Goal: Task Accomplishment & Management: Use online tool/utility

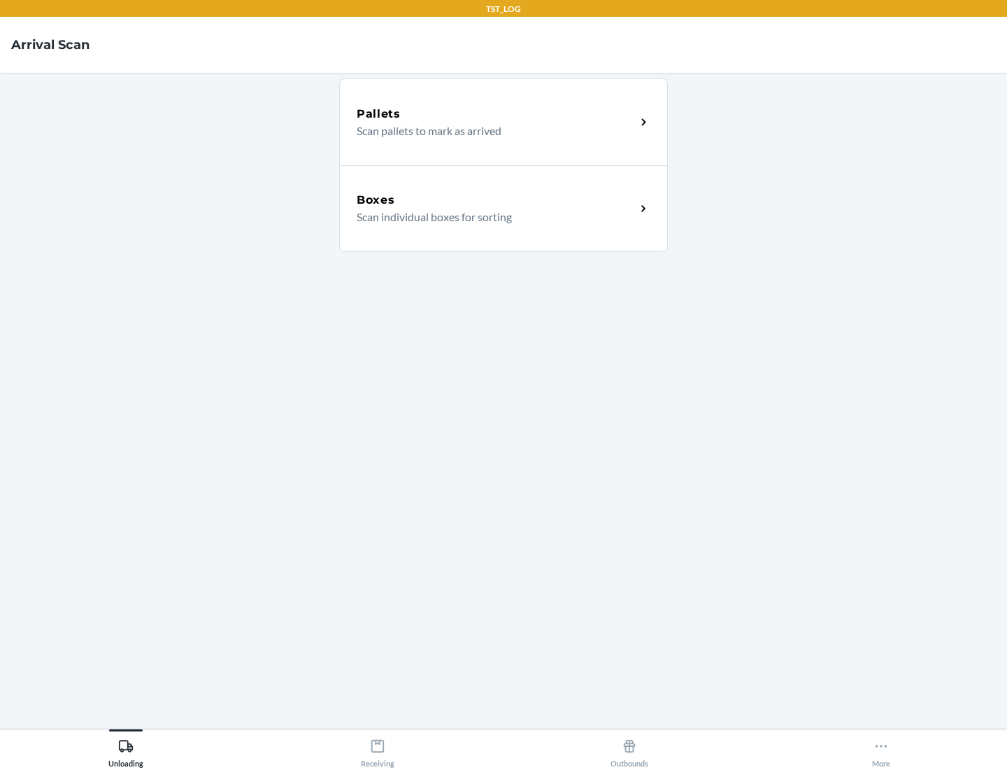
click at [496, 200] on div "Boxes" at bounding box center [496, 200] width 279 height 17
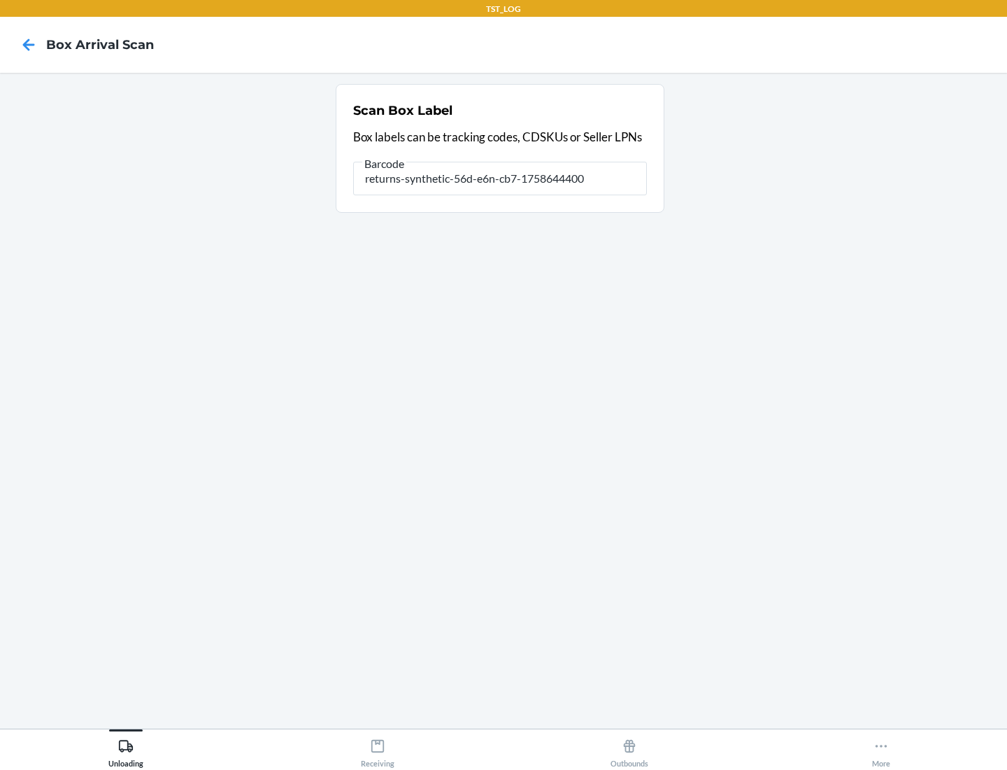
type input "returns-synthetic-56d-e6n-cb7-1758644400"
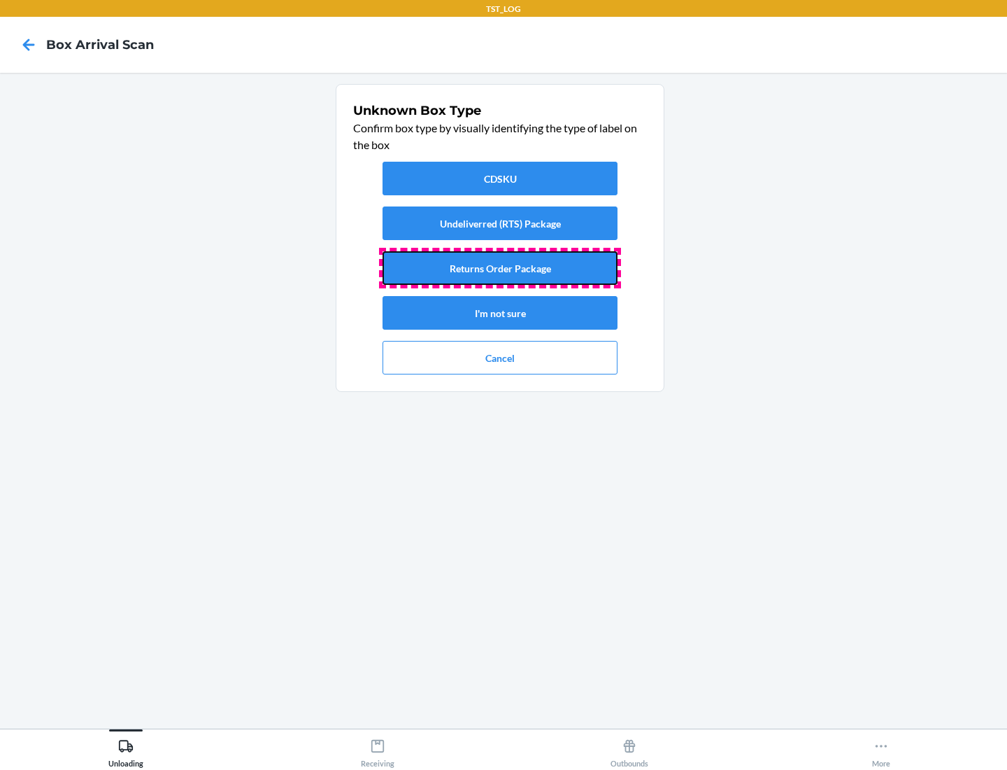
click at [500, 268] on button "Returns Order Package" at bounding box center [500, 268] width 235 height 34
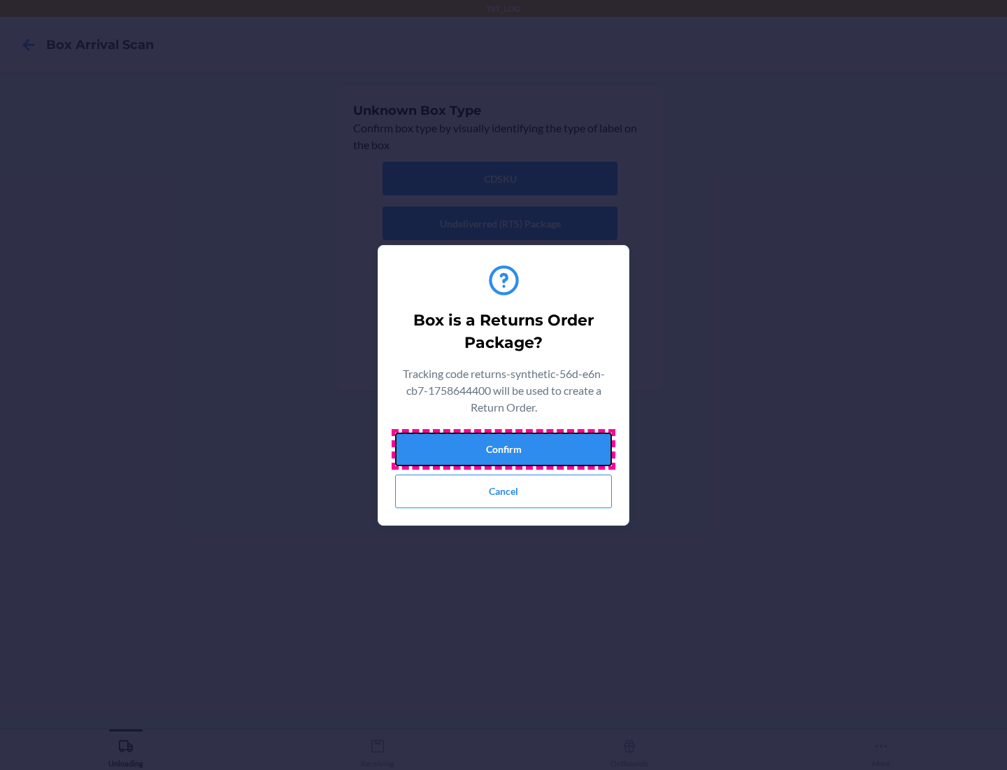
click at [504, 448] on button "Confirm" at bounding box center [503, 449] width 217 height 34
